Goal: Task Accomplishment & Management: Manage account settings

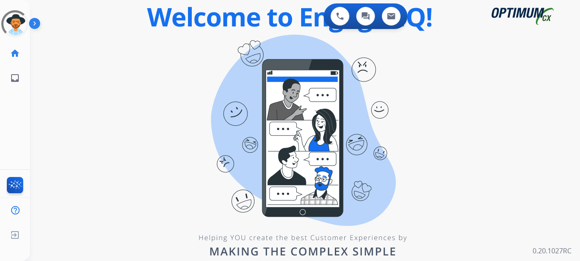
drag, startPoint x: 189, startPoint y: 179, endPoint x: 185, endPoint y: 161, distance: 17.8
click at [190, 178] on div "0 Voice Interactions 0 Chat Interactions 0 Email Interactions swap_horiz Break …" at bounding box center [305, 130] width 550 height 261
click at [14, 25] on div at bounding box center [14, 23] width 27 height 27
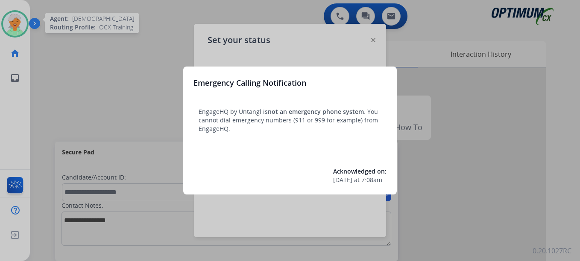
click at [20, 30] on div at bounding box center [290, 130] width 580 height 261
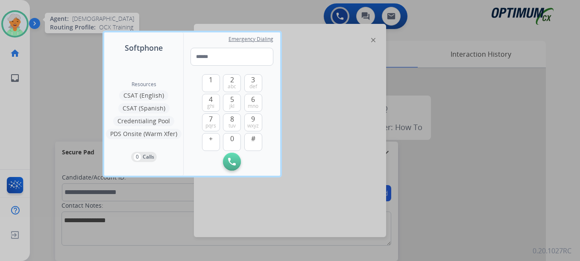
click at [20, 30] on div at bounding box center [290, 130] width 580 height 261
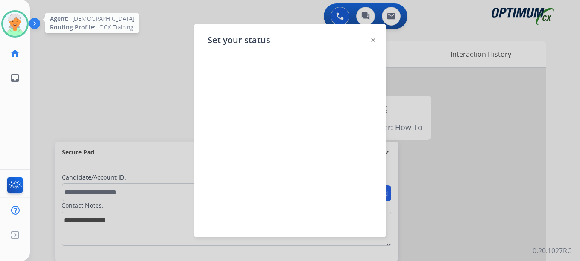
click at [20, 30] on img at bounding box center [15, 24] width 24 height 24
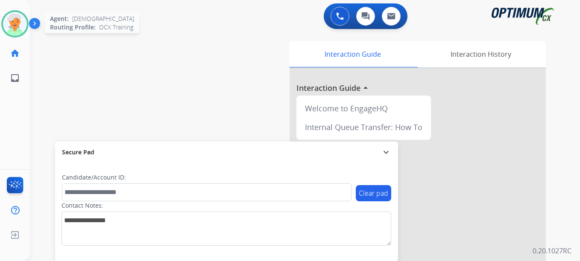
click at [14, 28] on img at bounding box center [15, 24] width 24 height 24
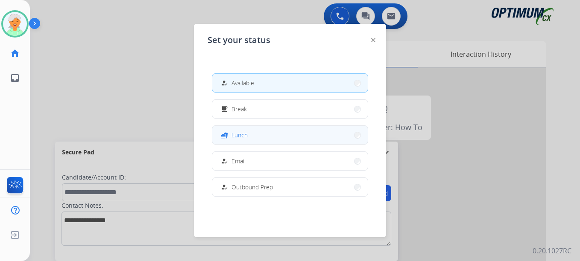
click at [246, 139] on span "Lunch" at bounding box center [240, 135] width 16 height 9
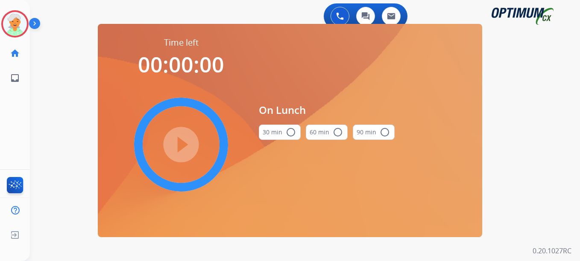
drag, startPoint x: 289, startPoint y: 134, endPoint x: 264, endPoint y: 136, distance: 25.7
click at [290, 133] on mat-icon "radio_button_unchecked" at bounding box center [291, 132] width 10 height 10
click at [181, 142] on mat-icon "play_circle_filled" at bounding box center [181, 145] width 10 height 10
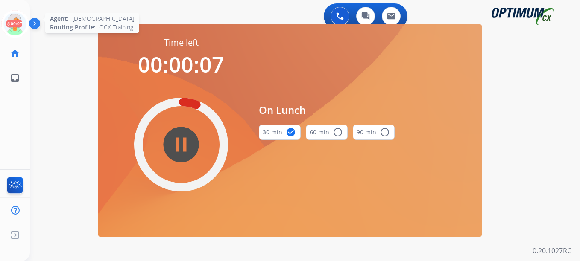
click at [9, 21] on icon at bounding box center [15, 24] width 28 height 28
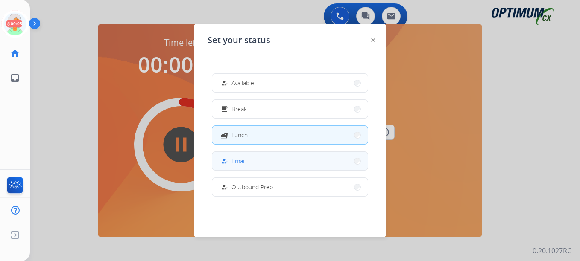
click at [254, 165] on button "how_to_reg Email" at bounding box center [290, 161] width 156 height 18
